Goal: Task Accomplishment & Management: Manage account settings

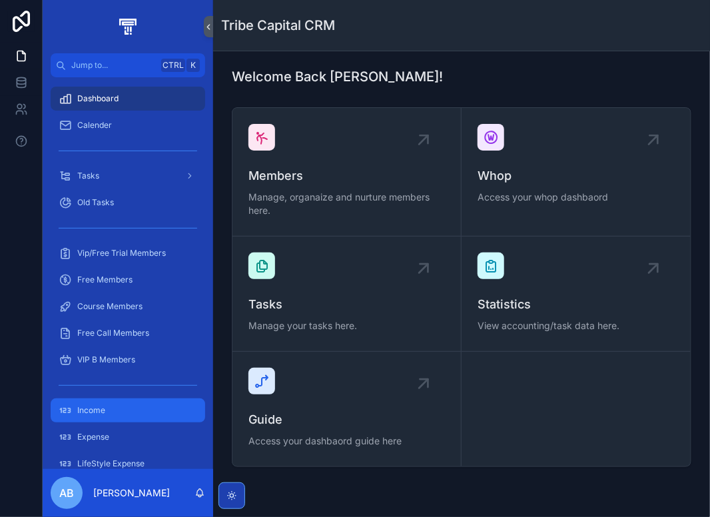
drag, startPoint x: 101, startPoint y: 420, endPoint x: 183, endPoint y: 410, distance: 83.3
click at [101, 420] on div "Income" at bounding box center [128, 410] width 139 height 21
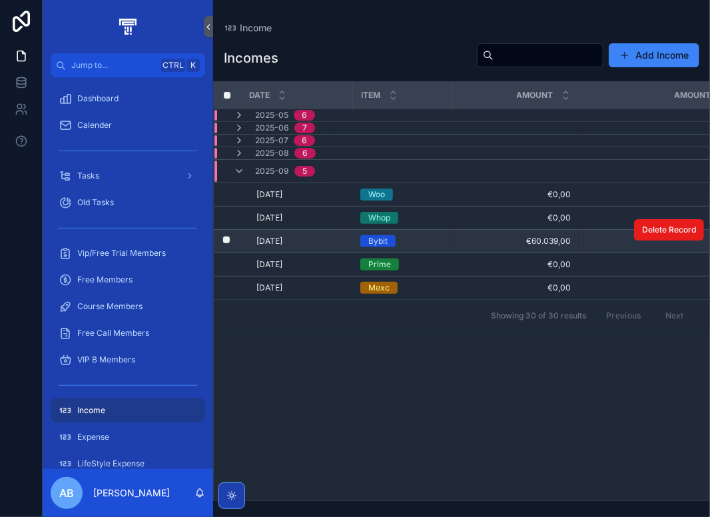
click at [519, 246] on td "€60.039,00 €60.039,00" at bounding box center [515, 241] width 127 height 23
click at [445, 237] on td "Bybit" at bounding box center [402, 241] width 100 height 23
click at [555, 236] on span "€60.039,00" at bounding box center [515, 241] width 111 height 11
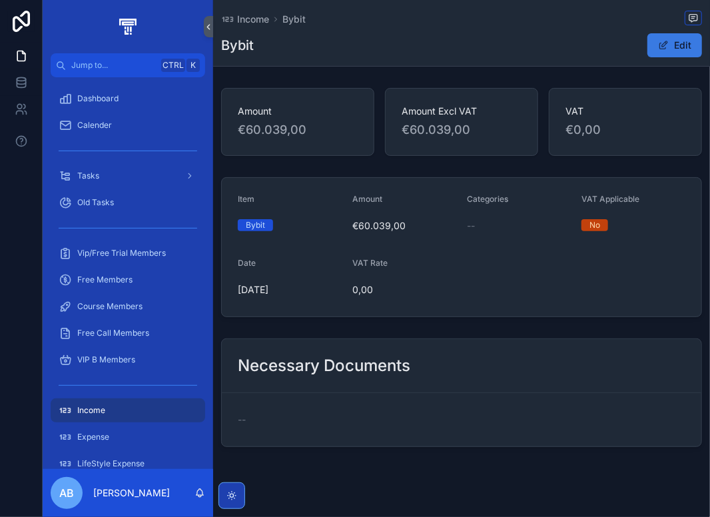
click at [654, 55] on button "Edit" at bounding box center [674, 45] width 55 height 24
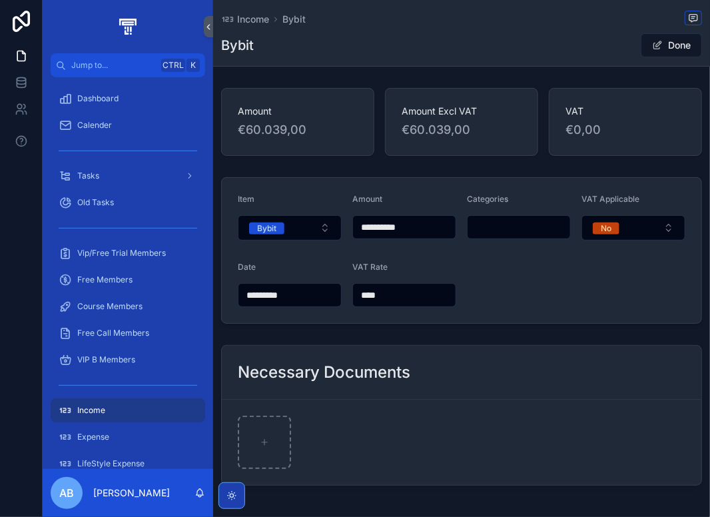
drag, startPoint x: 372, startPoint y: 226, endPoint x: 519, endPoint y: 228, distance: 147.8
click at [519, 228] on form "**********" at bounding box center [461, 250] width 479 height 145
type input "**********"
click at [668, 45] on button "Done" at bounding box center [671, 45] width 61 height 24
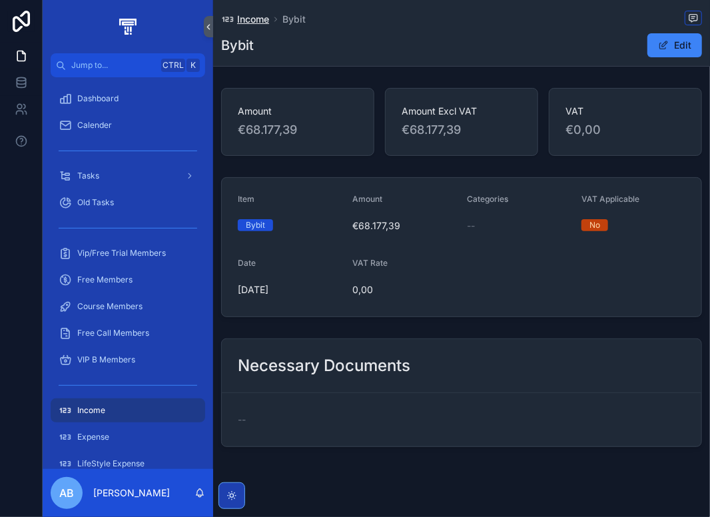
click at [256, 18] on span "Income" at bounding box center [253, 19] width 32 height 13
